Goal: Download file/media

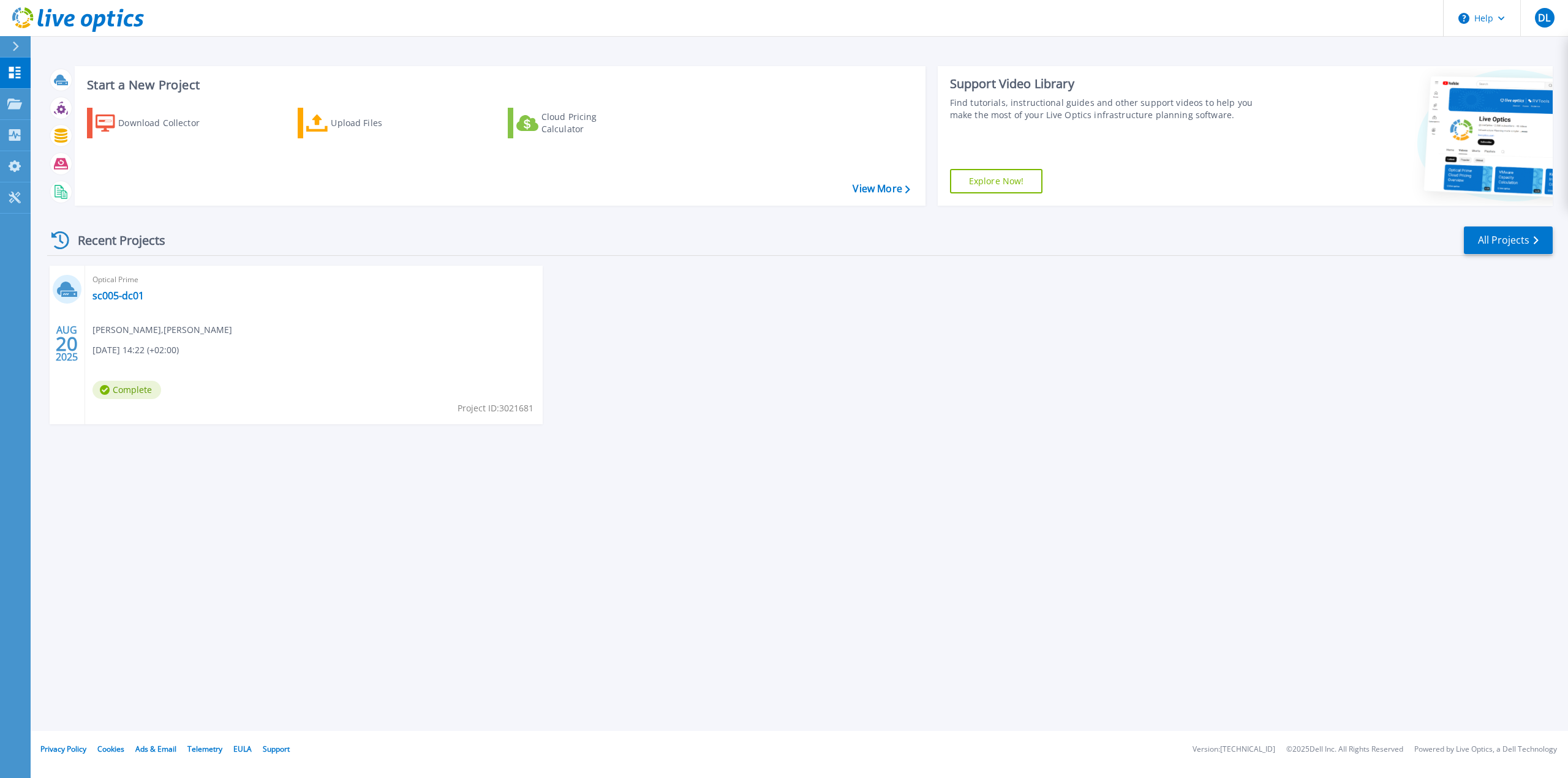
click at [140, 83] on h3 "Start a New Project" at bounding box center [498, 85] width 823 height 14
click at [896, 190] on link "View More" at bounding box center [881, 188] width 57 height 11
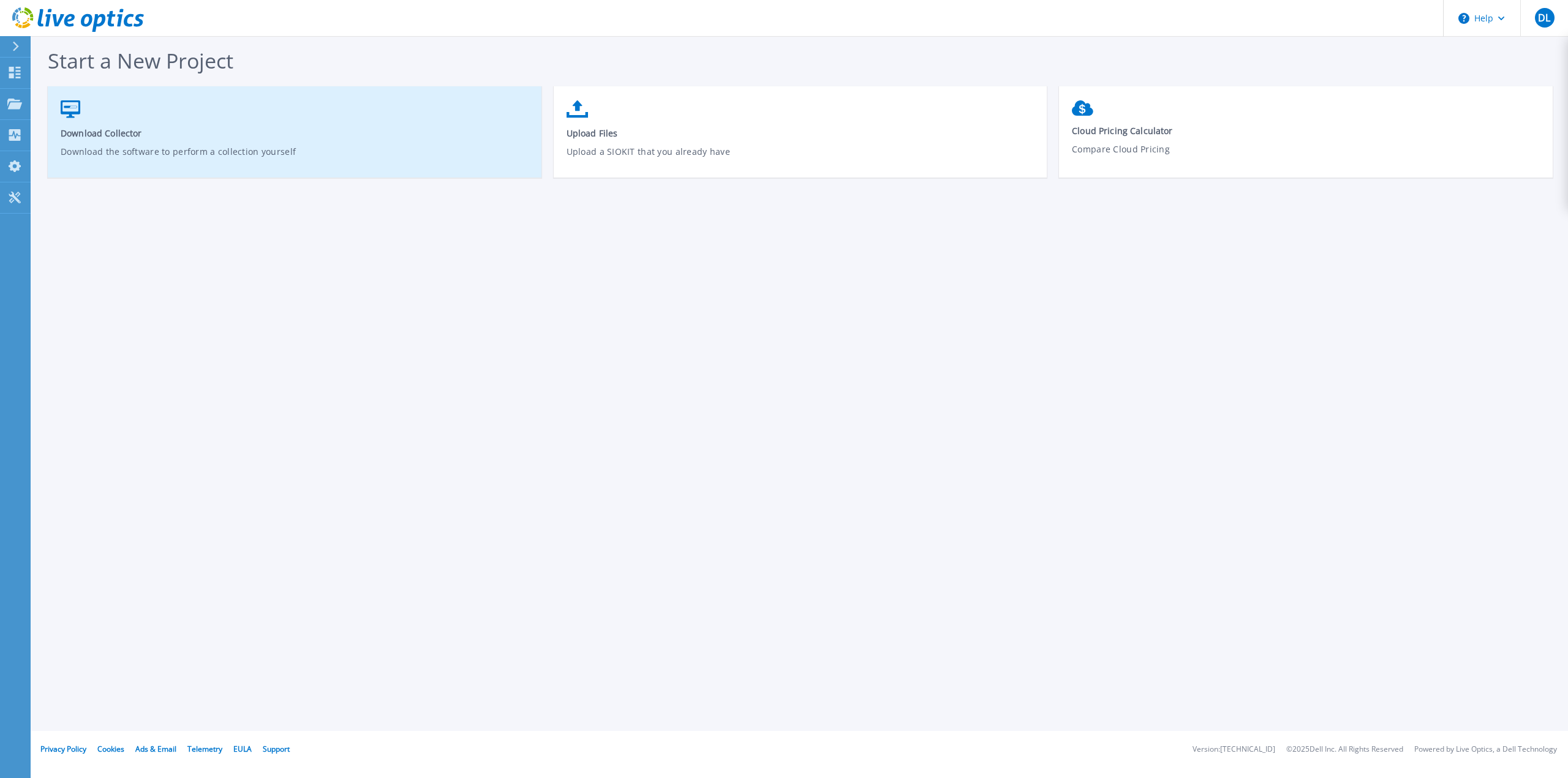
click at [129, 133] on span "Download Collector" at bounding box center [295, 133] width 468 height 11
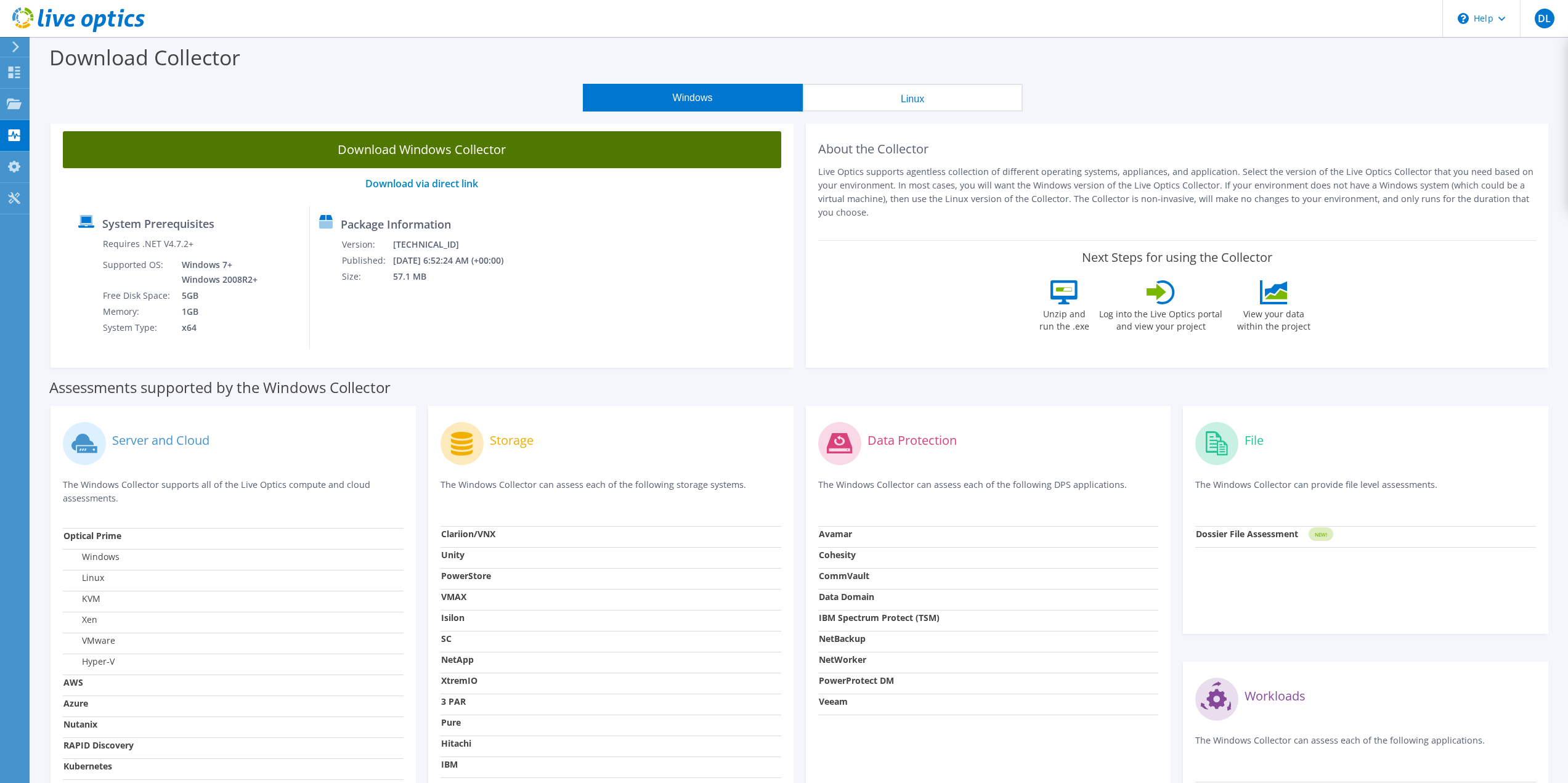
click at [582, 142] on link "Download Windows Collector" at bounding box center [421, 149] width 718 height 37
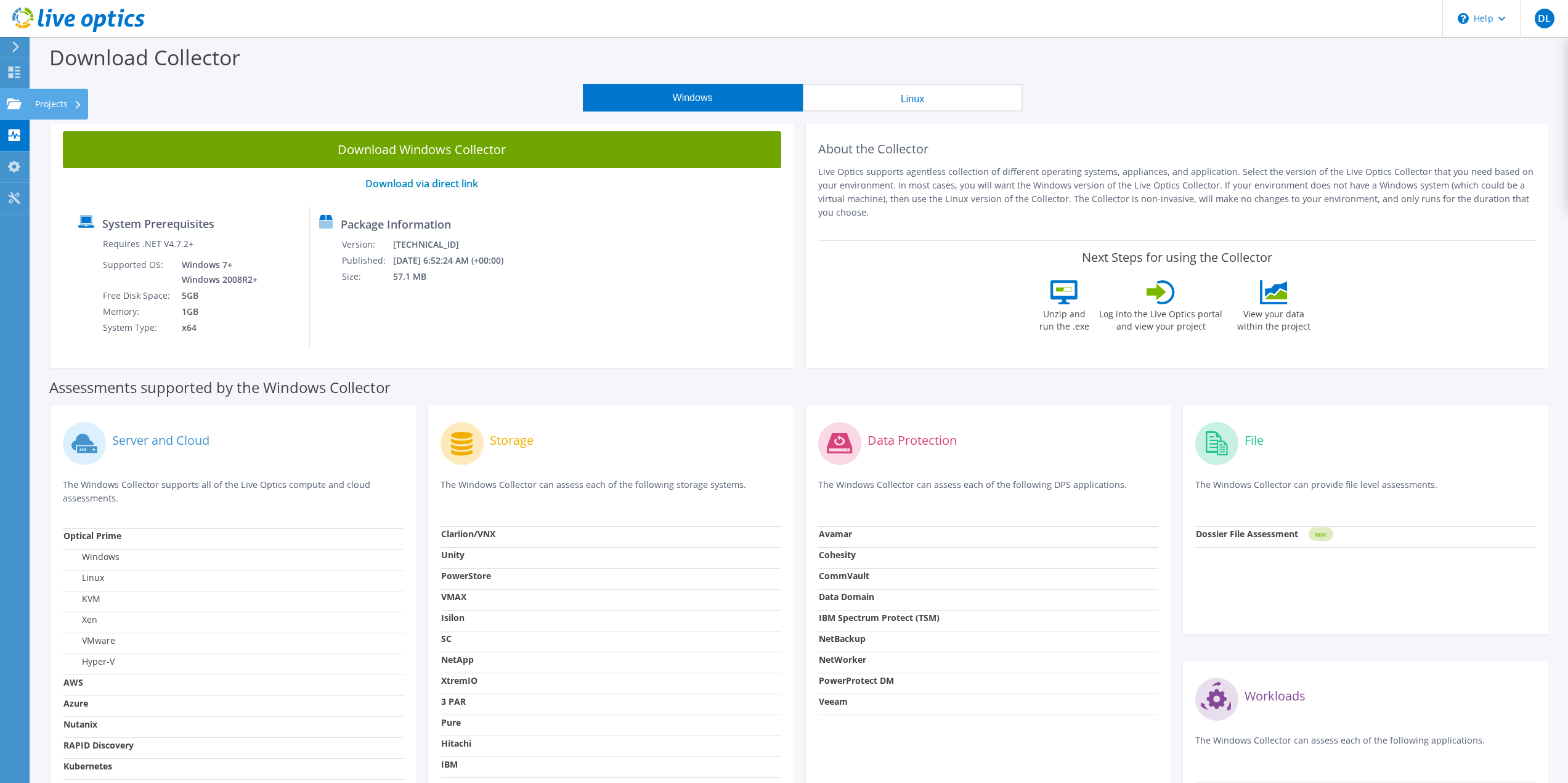
click at [48, 103] on div "Projects" at bounding box center [59, 104] width 59 height 31
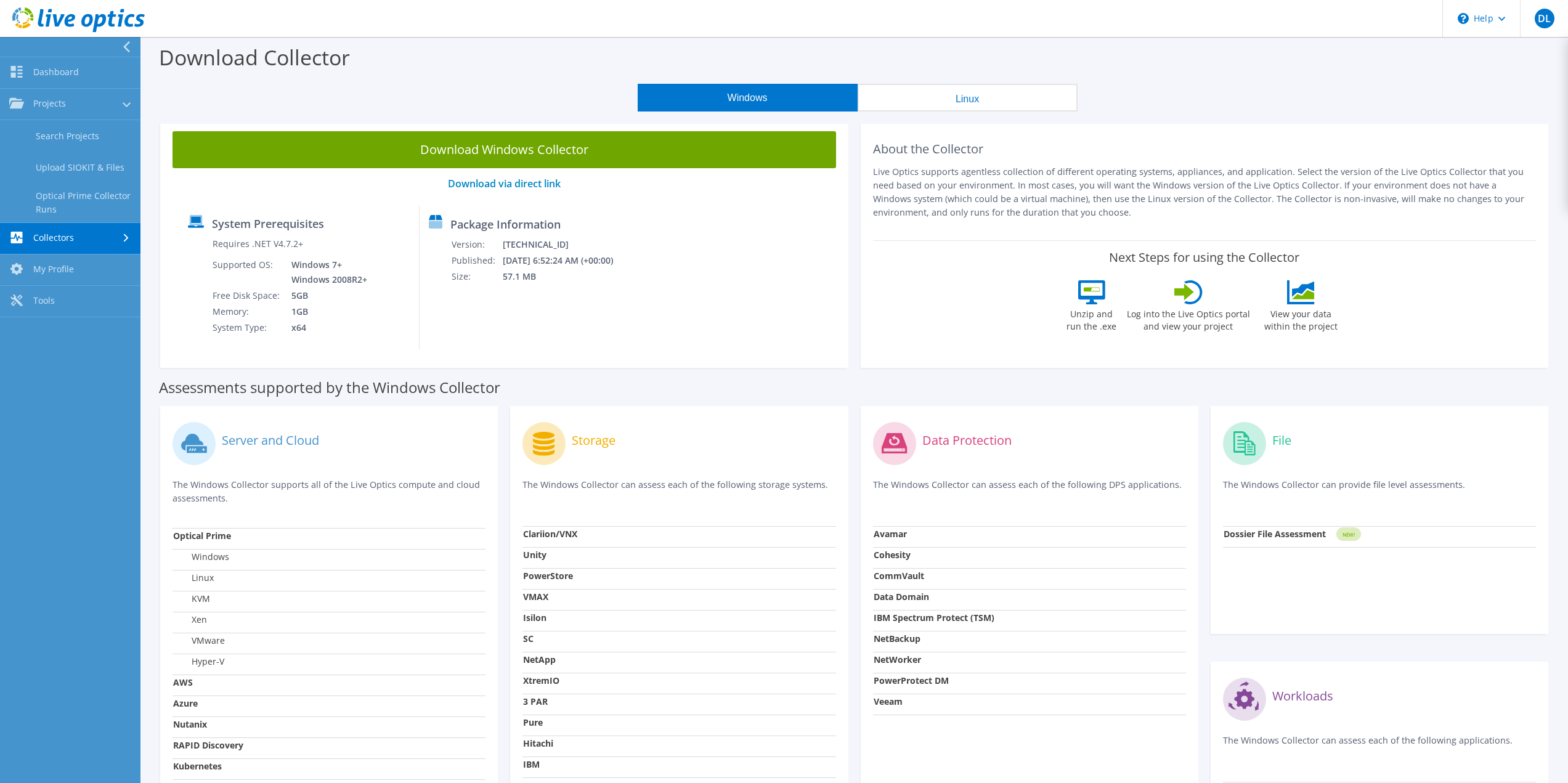
click at [512, 90] on div "Windows Linux" at bounding box center [857, 98] width 1409 height 28
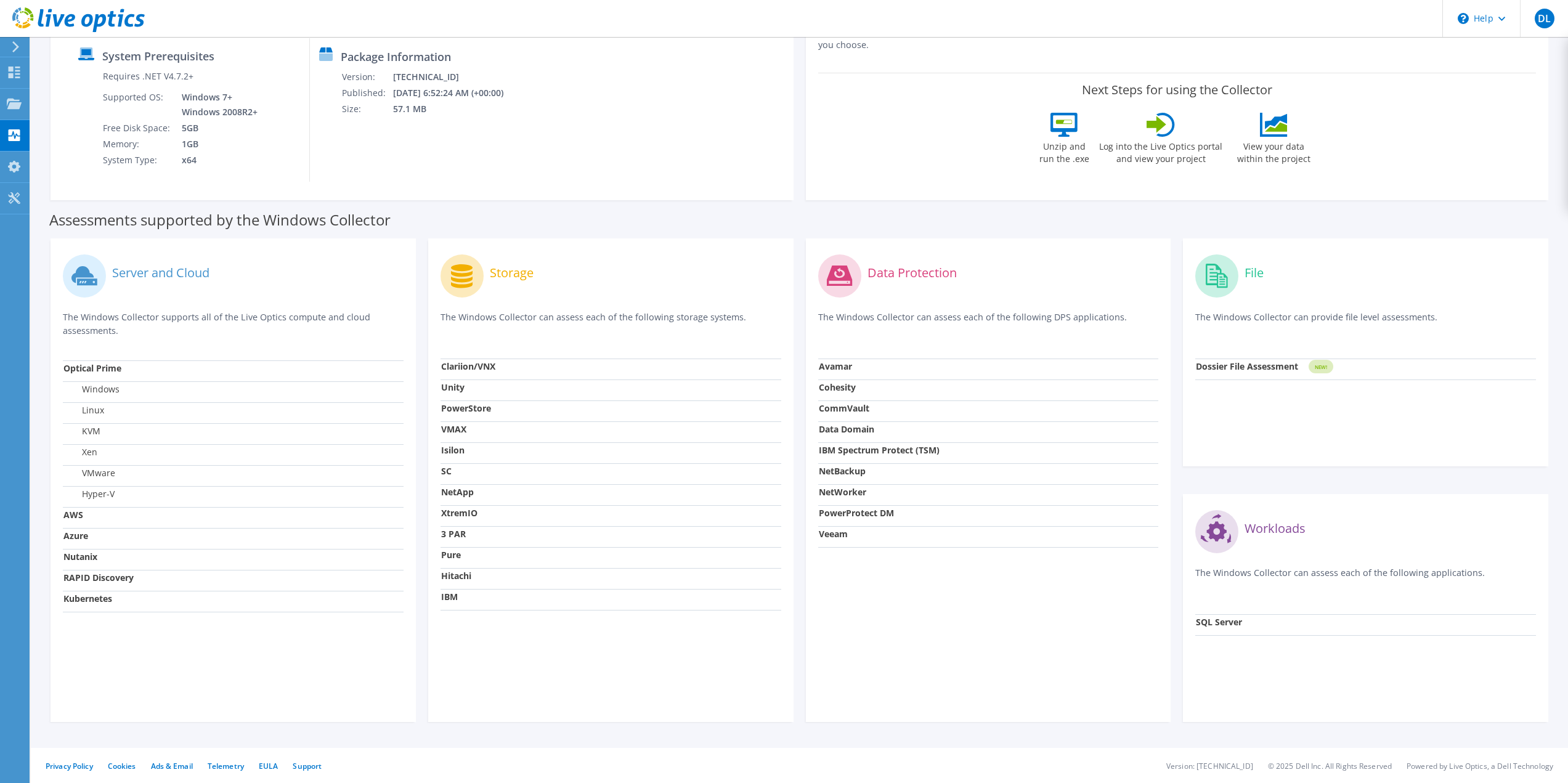
scroll to position [169, 0]
click at [1002, 659] on div "Data Protection The Windows Collector can assess each of the following DPS appl…" at bounding box center [988, 479] width 365 height 483
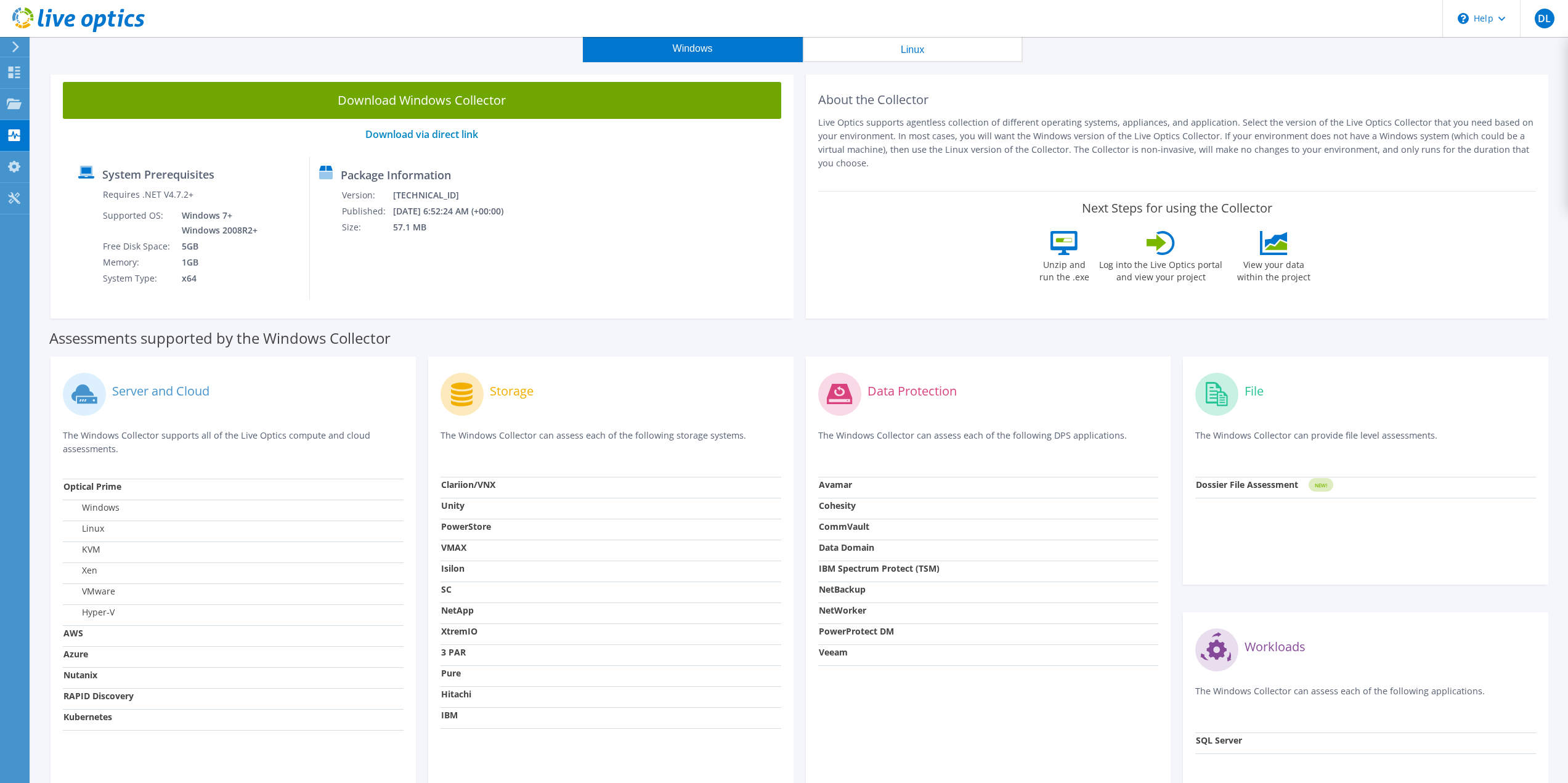
scroll to position [0, 0]
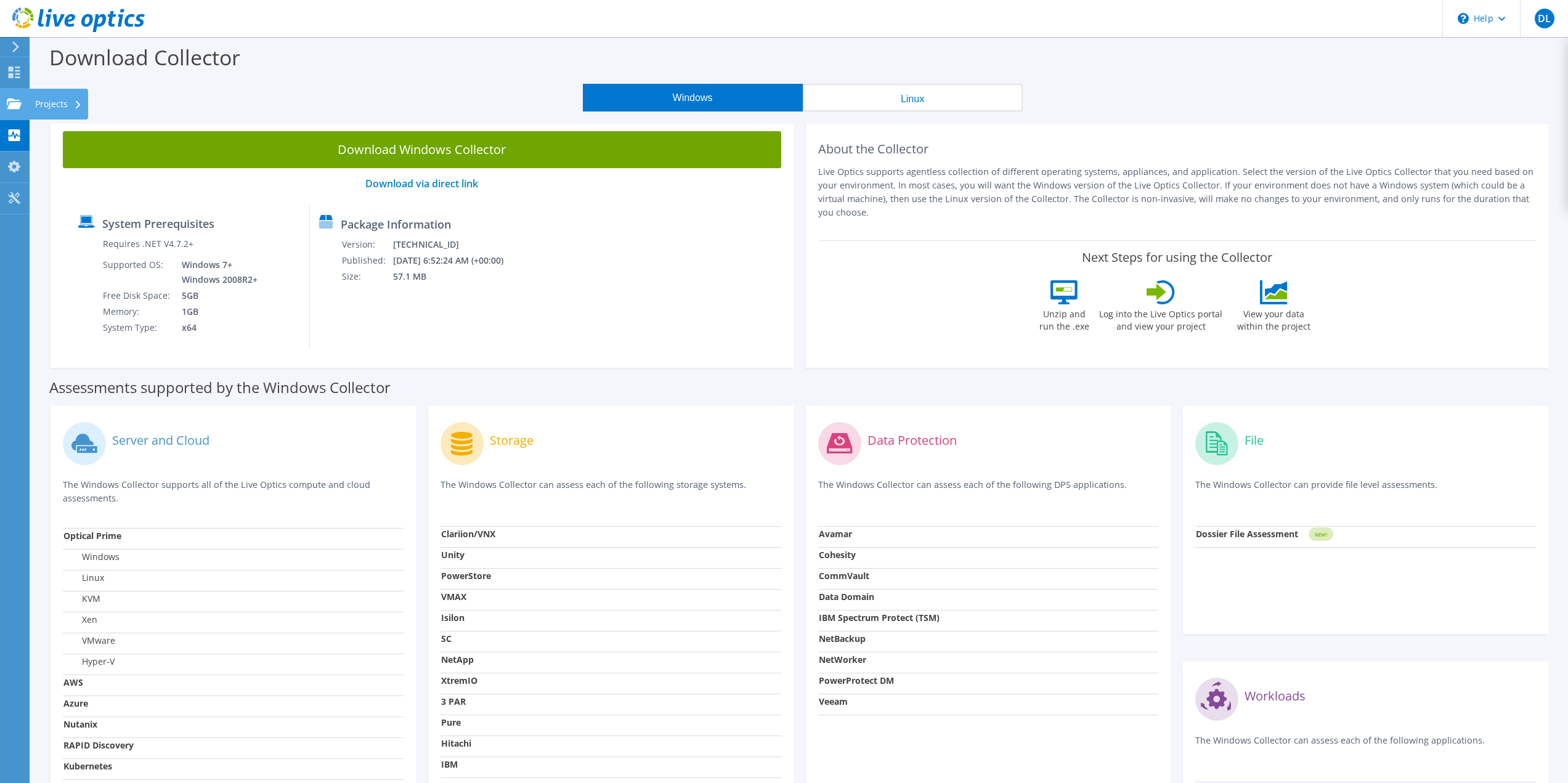
click at [76, 103] on use at bounding box center [78, 105] width 5 height 8
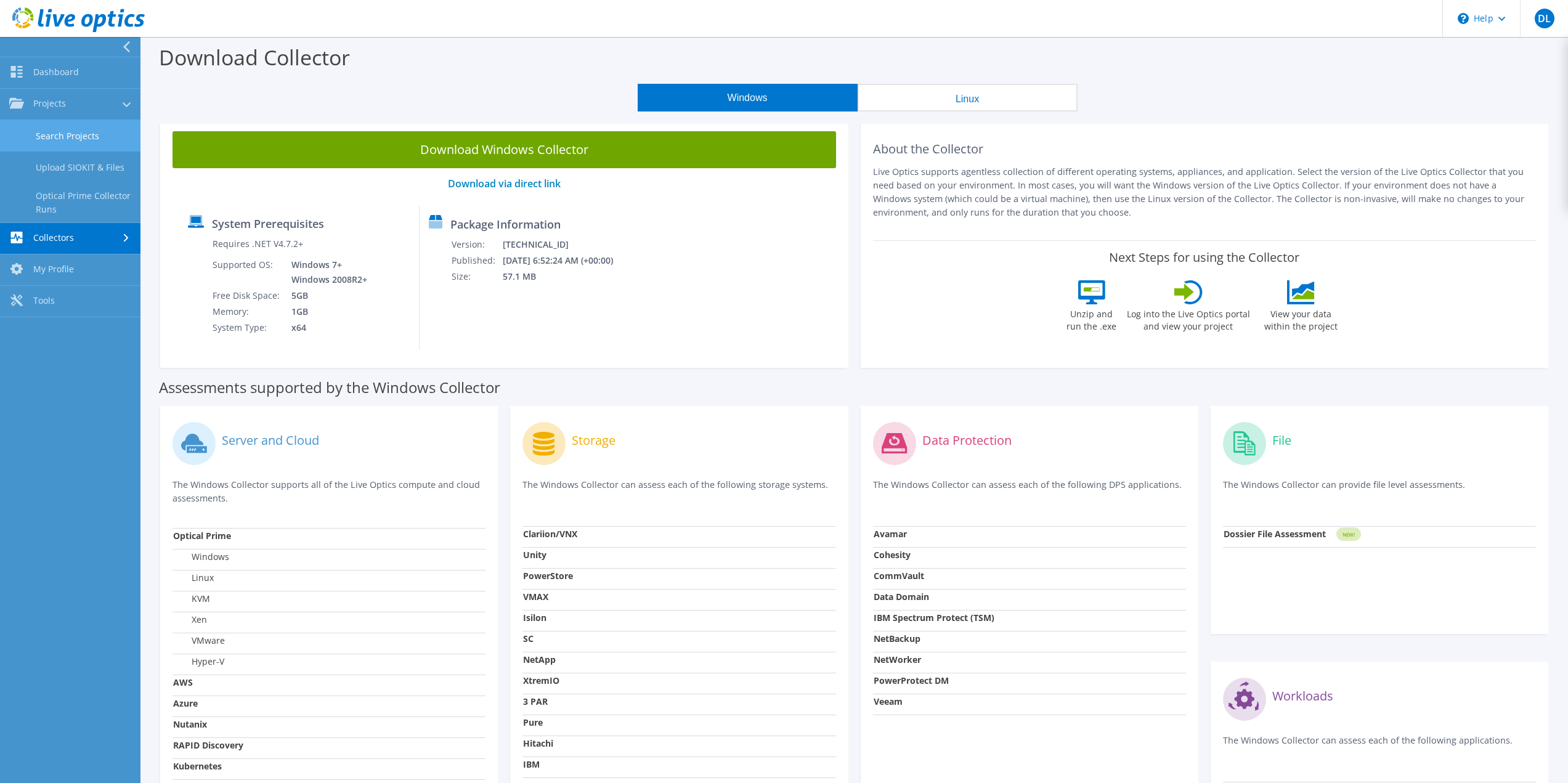
click at [88, 135] on link "Search Projects" at bounding box center [70, 136] width 141 height 32
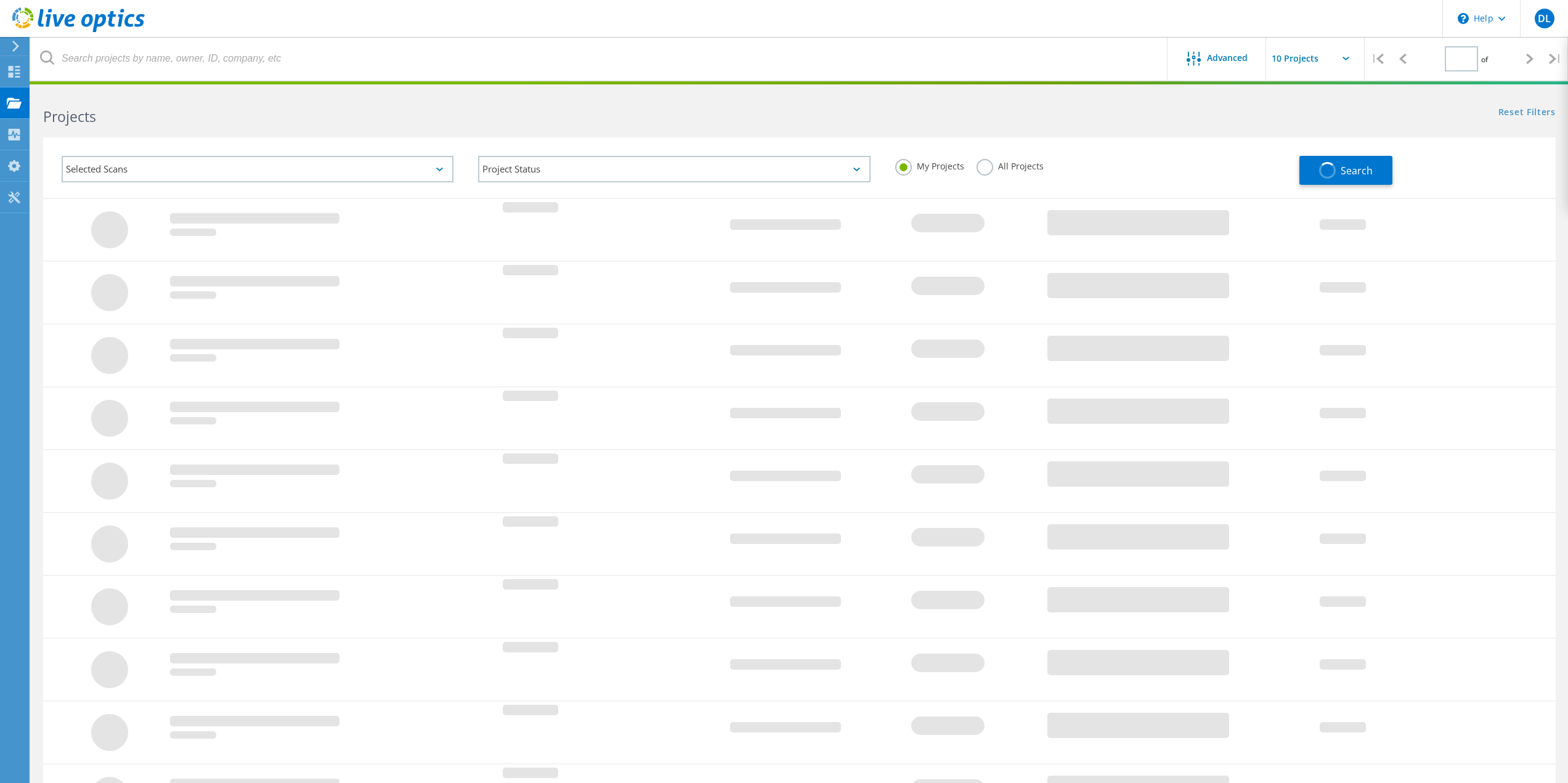
type input "1"
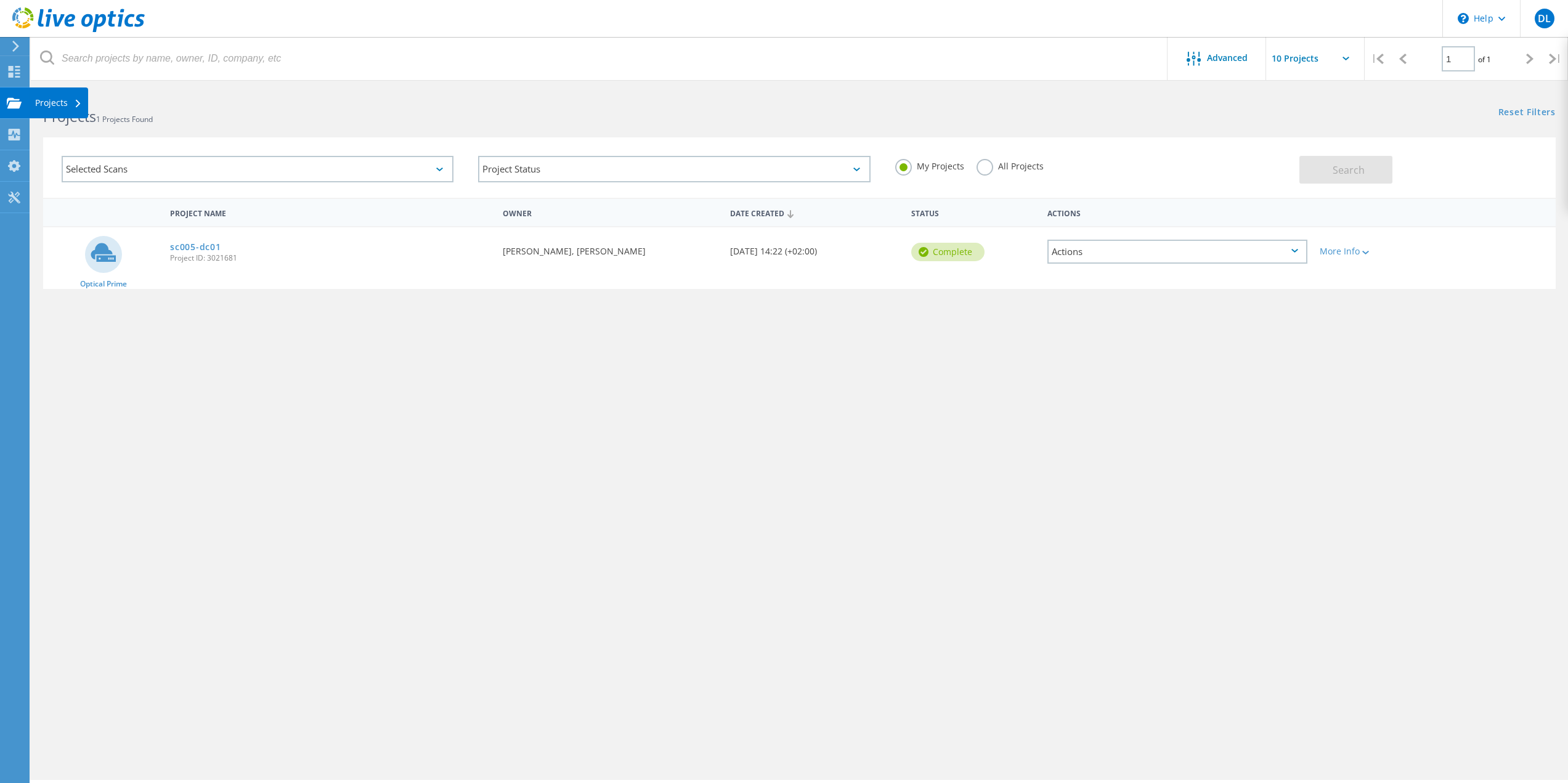
click at [54, 98] on div "Projects" at bounding box center [59, 103] width 47 height 9
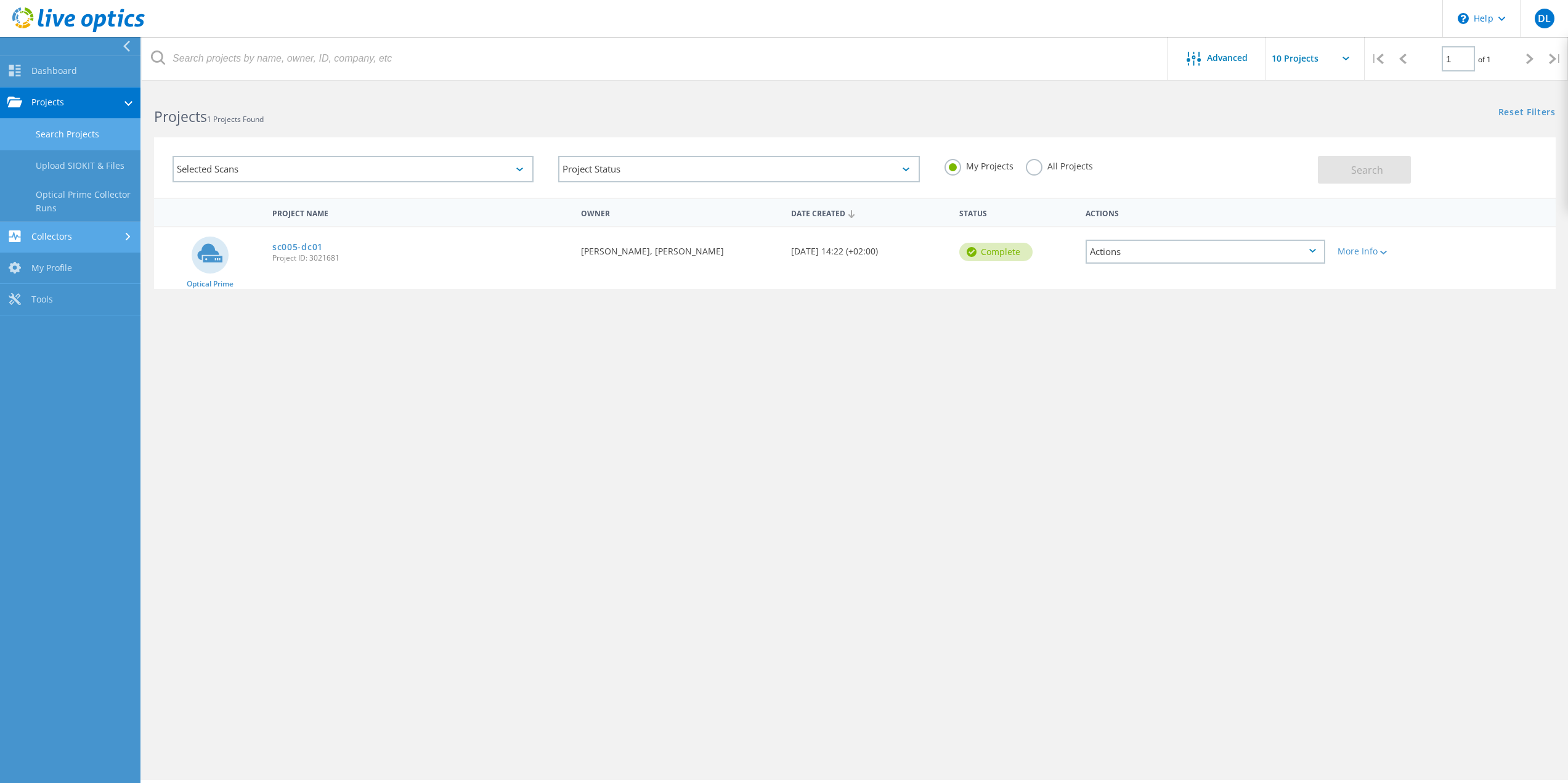
click at [70, 239] on link "Collectors" at bounding box center [70, 238] width 141 height 32
click at [77, 66] on link "Dashboard" at bounding box center [70, 72] width 141 height 32
